Goal: Check status: Check status

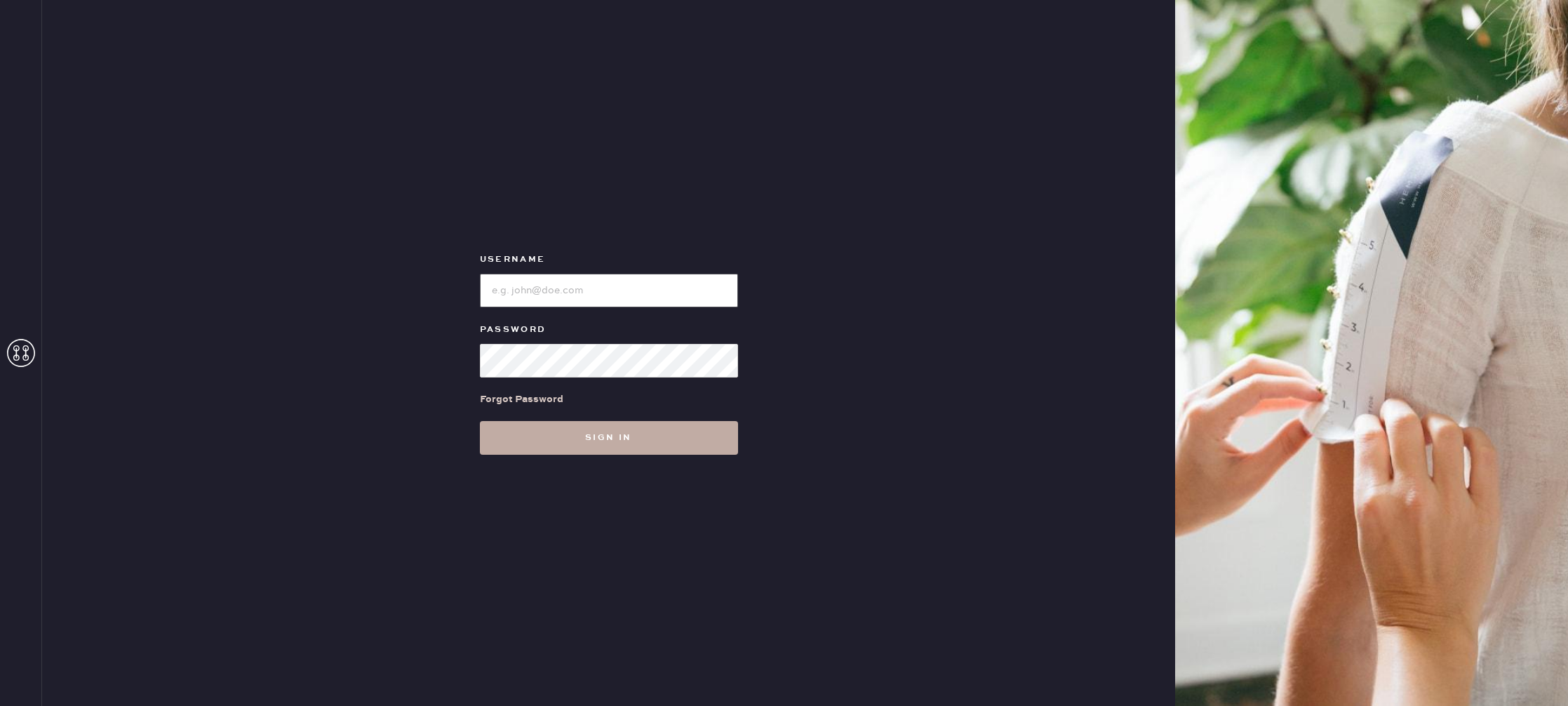
type input "reformationstudiocity"
click at [626, 446] on button "Sign in" at bounding box center [608, 438] width 258 height 34
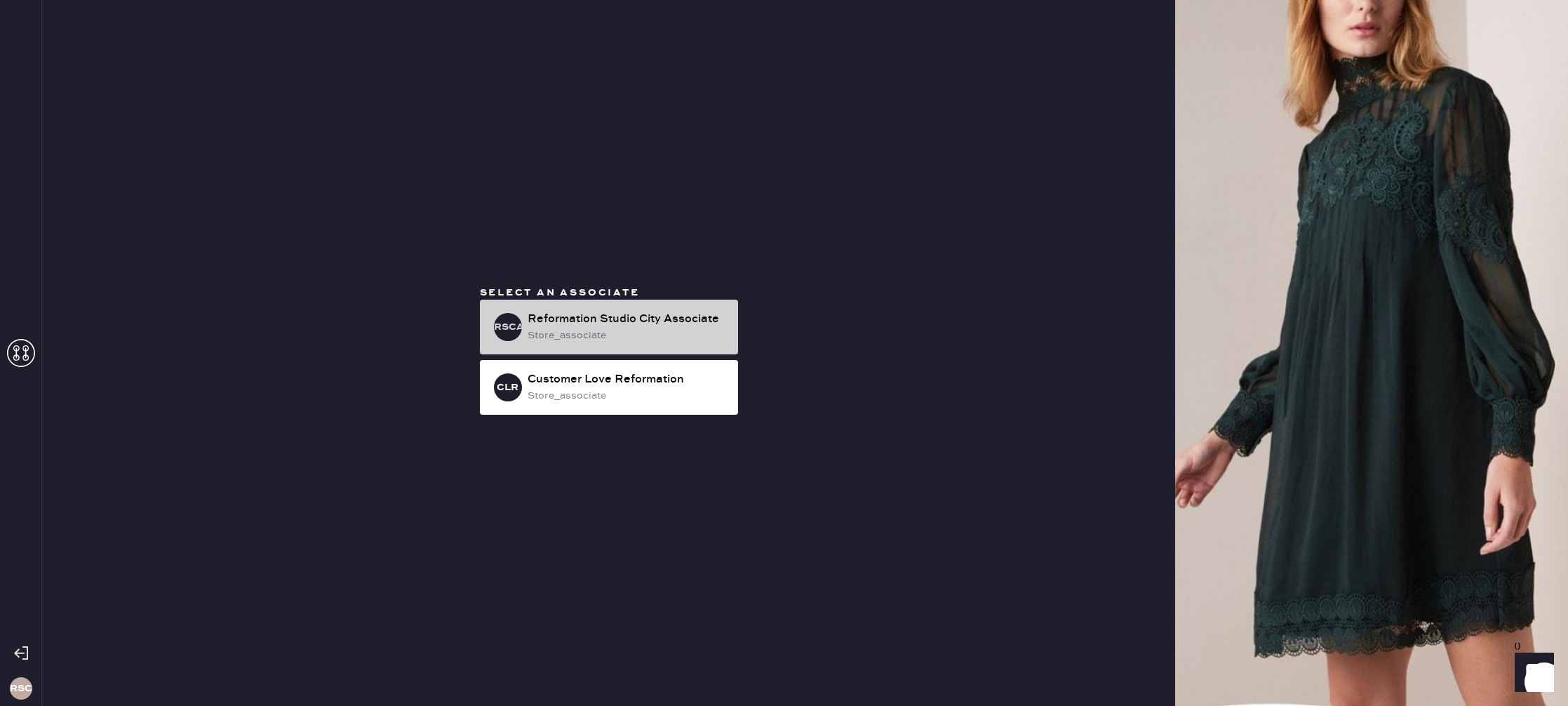
click at [602, 317] on div "Reformation Studio City Associate" at bounding box center [627, 319] width 199 height 17
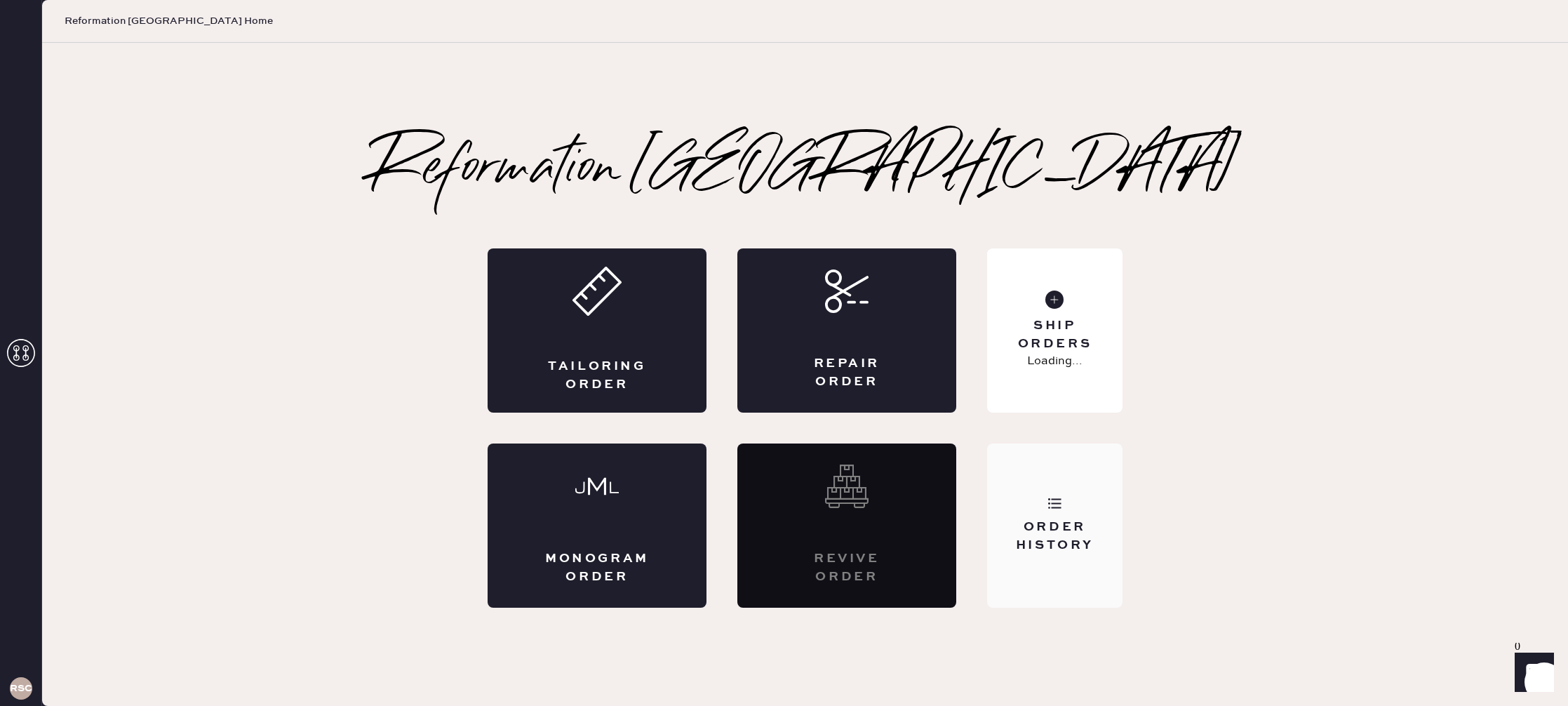
click at [1055, 546] on div "Order History" at bounding box center [1055, 536] width 113 height 35
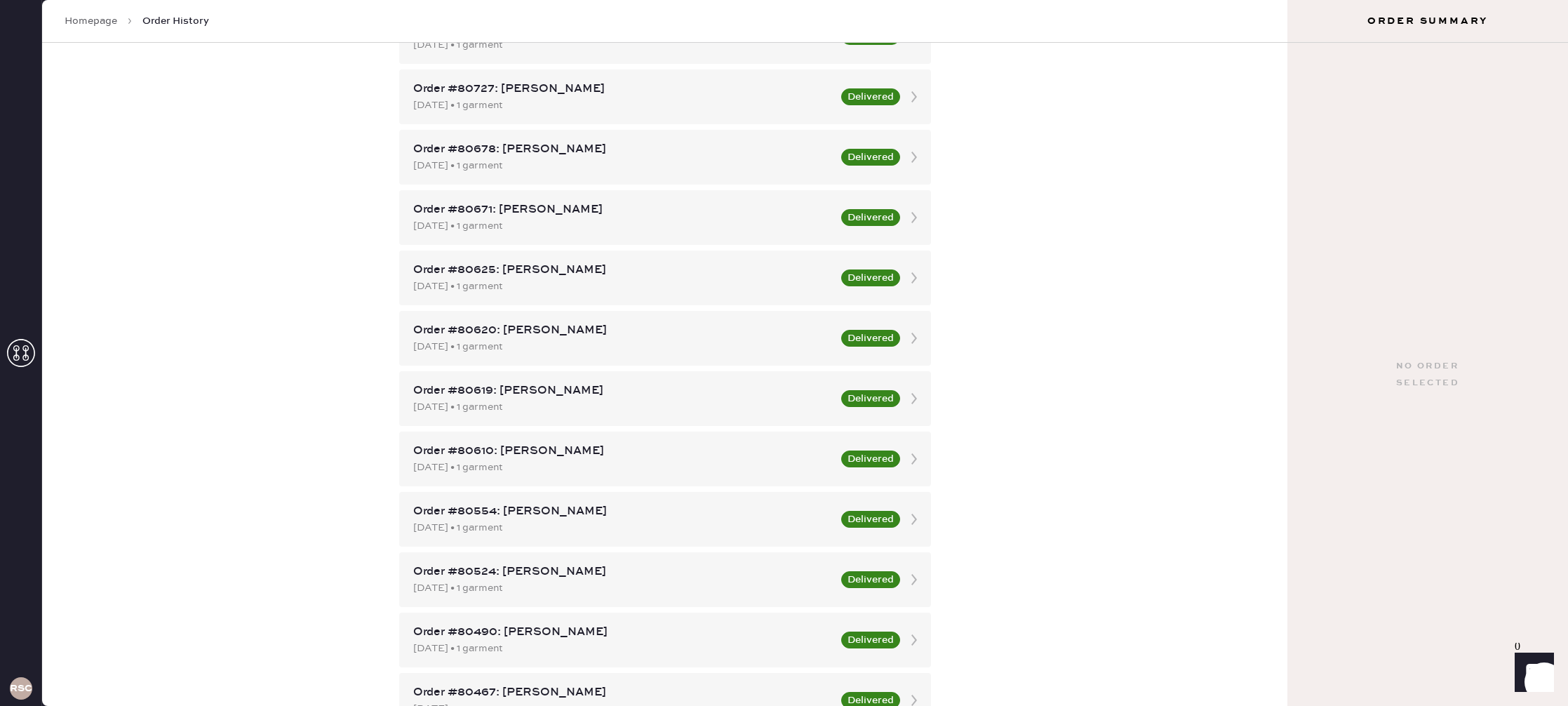
scroll to position [1466, 0]
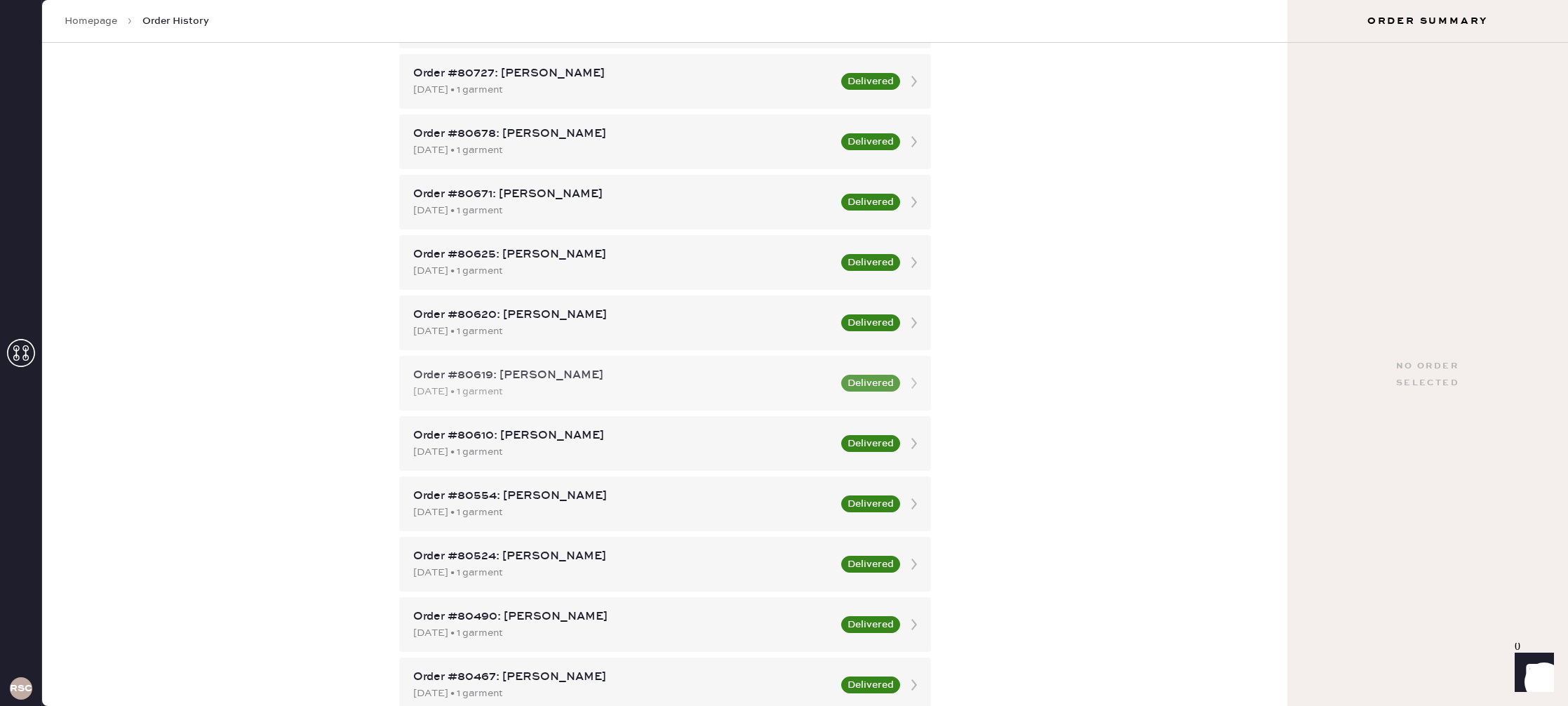
click at [580, 383] on div "Order #80619: [PERSON_NAME]" at bounding box center [622, 375] width 420 height 17
